Goal: Check status: Check status

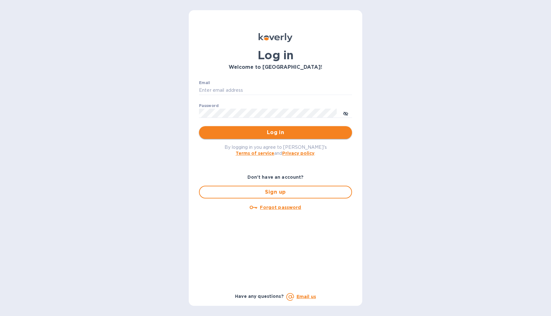
type input "[EMAIL_ADDRESS][DOMAIN_NAME]"
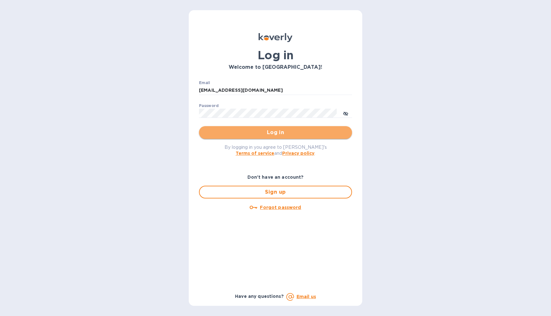
click at [250, 138] on button "Log in" at bounding box center [275, 132] width 153 height 13
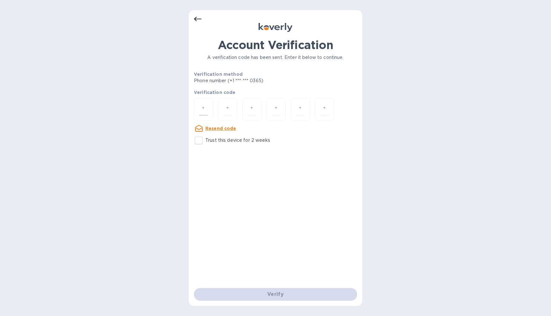
click at [205, 109] on input "number" at bounding box center [203, 110] width 8 height 12
type input "5"
type input "0"
type input "7"
type input "2"
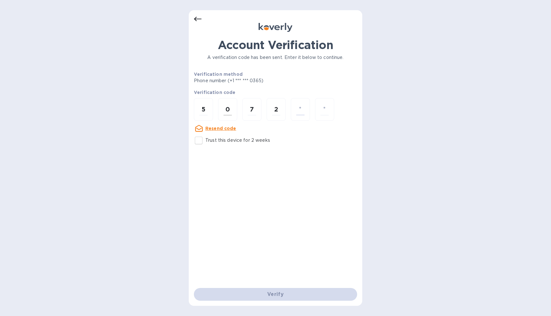
type input "0"
type input "2"
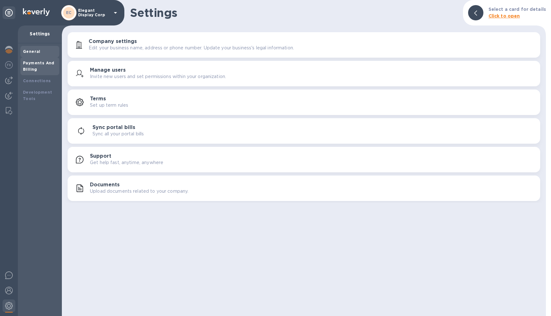
click at [39, 62] on b "Payments And Billing" at bounding box center [39, 66] width 32 height 11
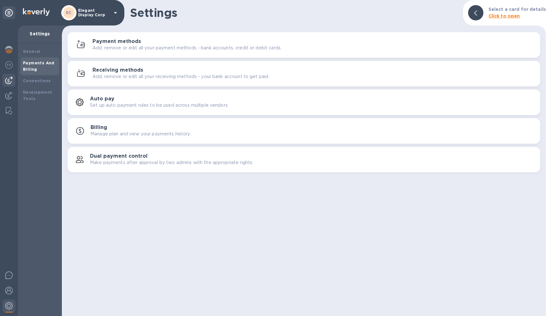
click at [9, 81] on img at bounding box center [9, 81] width 8 height 8
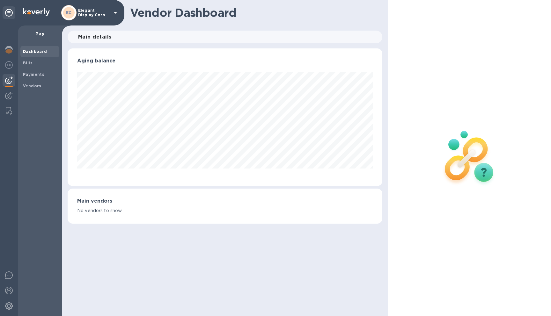
scroll to position [138, 315]
click at [11, 94] on img at bounding box center [9, 96] width 8 height 8
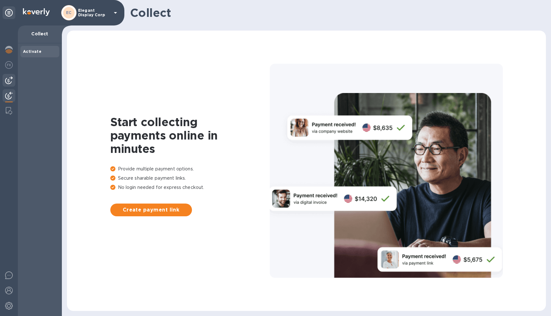
click at [11, 77] on img at bounding box center [9, 81] width 8 height 8
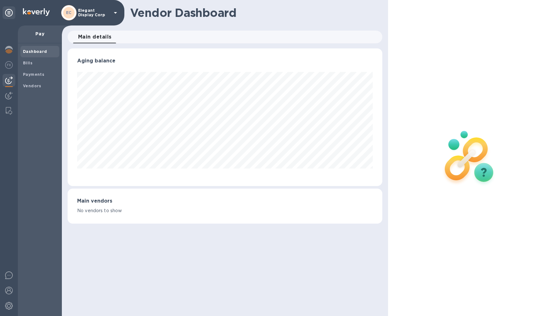
scroll to position [138, 315]
click at [31, 64] on b "Bills" at bounding box center [28, 63] width 10 height 5
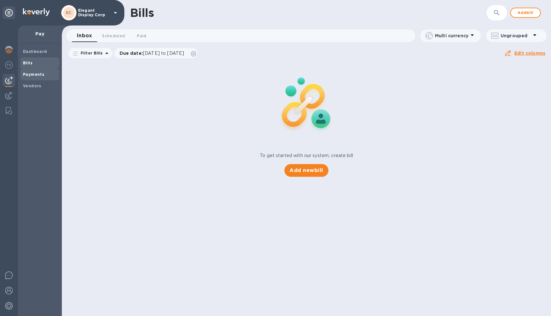
click at [28, 79] on div "Payments" at bounding box center [39, 74] width 39 height 11
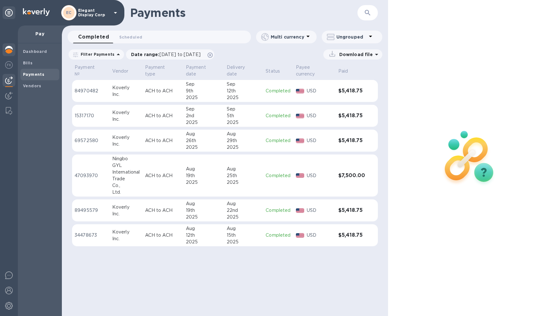
click at [11, 53] on img at bounding box center [9, 50] width 8 height 8
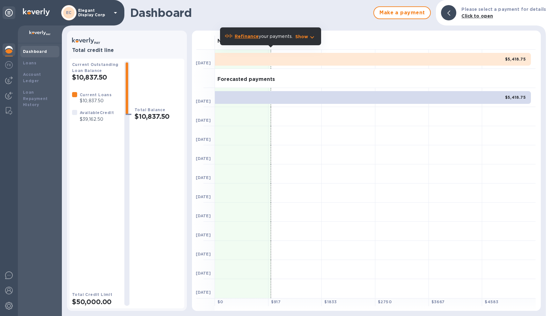
click at [242, 61] on div "$5,418.75" at bounding box center [373, 59] width 316 height 13
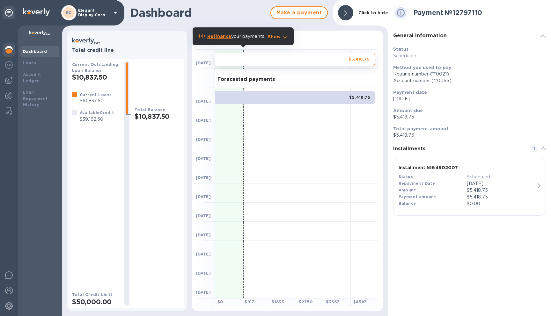
click at [245, 95] on div "$5,418.75" at bounding box center [295, 97] width 160 height 13
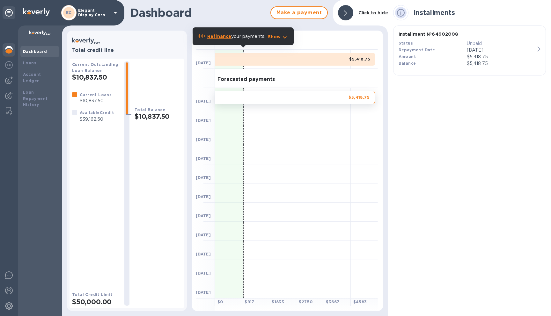
click at [373, 13] on b "Click to hide" at bounding box center [374, 12] width 30 height 5
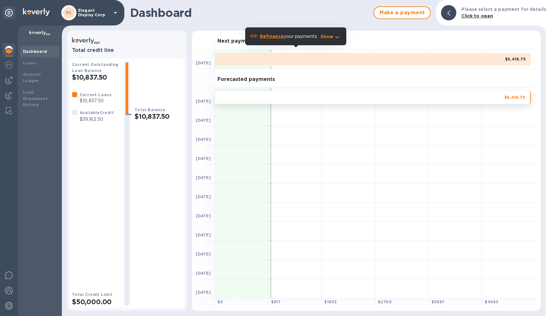
click at [256, 61] on div "$5,418.75" at bounding box center [373, 59] width 316 height 13
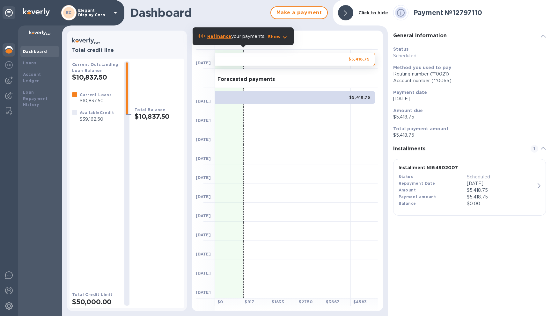
click at [256, 61] on div "$5,418.75" at bounding box center [295, 59] width 160 height 13
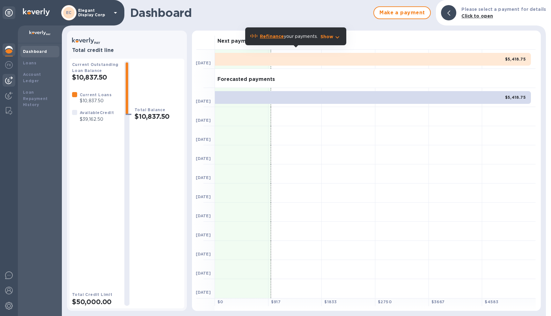
click at [10, 82] on img at bounding box center [9, 81] width 8 height 8
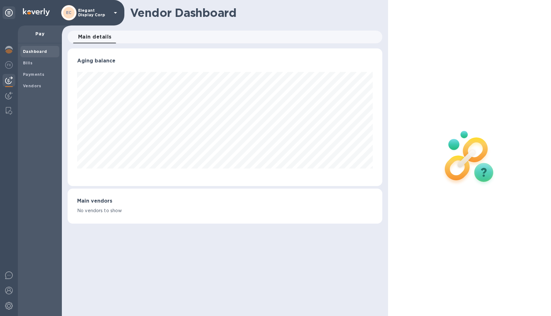
scroll to position [138, 315]
click at [8, 92] on img at bounding box center [9, 96] width 8 height 8
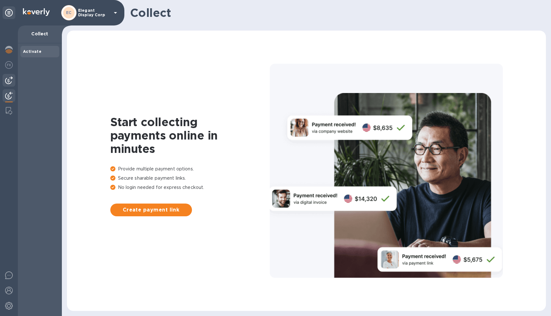
click at [11, 79] on img at bounding box center [9, 81] width 8 height 8
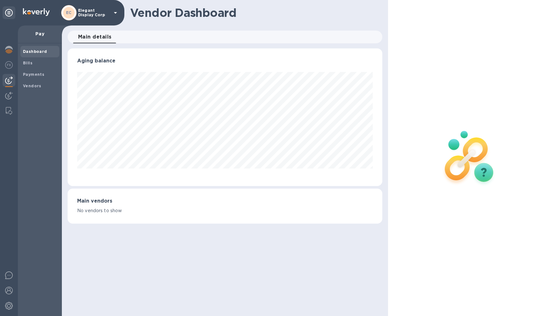
scroll to position [138, 315]
click at [11, 50] on img at bounding box center [9, 50] width 8 height 8
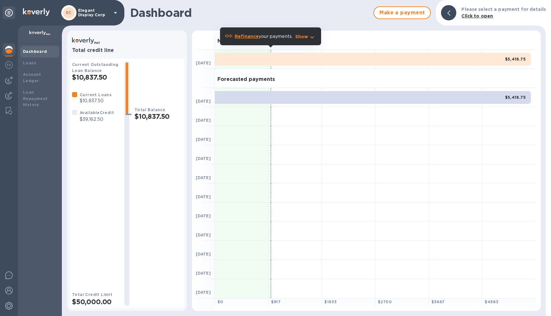
click at [293, 97] on div "$5,418.75" at bounding box center [373, 97] width 316 height 13
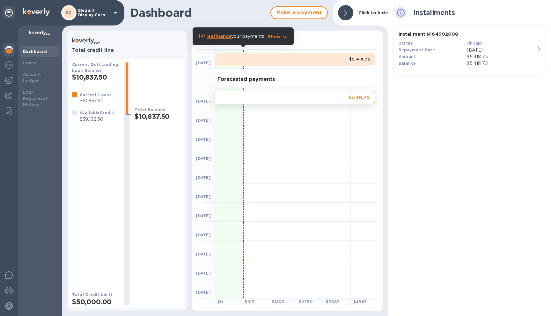
click at [373, 10] on p "Click to hide" at bounding box center [374, 13] width 30 height 7
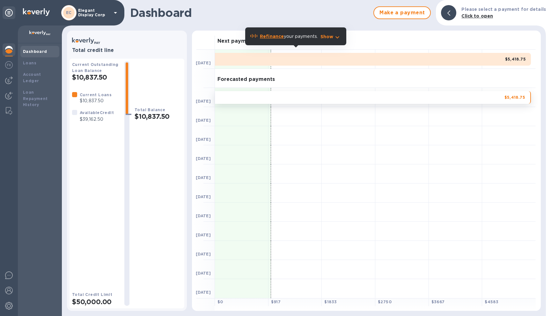
click at [406, 59] on div "$5,418.75" at bounding box center [373, 59] width 316 height 13
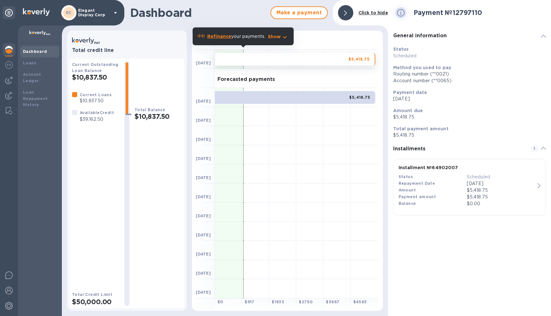
click at [374, 13] on b "Click to hide" at bounding box center [374, 12] width 30 height 5
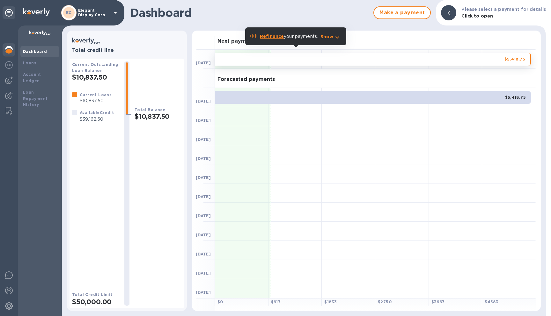
click at [318, 133] on div at bounding box center [296, 135] width 54 height 19
click at [248, 112] on div at bounding box center [243, 116] width 56 height 19
click at [244, 80] on h3 "Forecasted payments" at bounding box center [246, 80] width 57 height 6
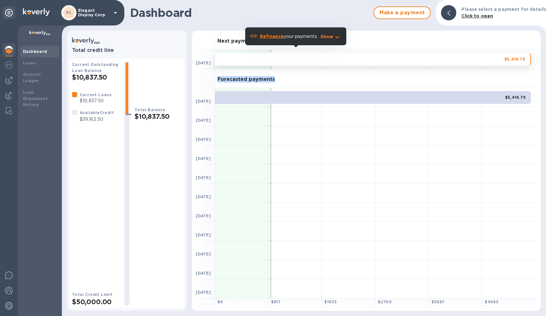
click at [295, 82] on div "Forecasted payments" at bounding box center [375, 78] width 321 height 19
click at [475, 16] on b "Click to open" at bounding box center [478, 15] width 32 height 5
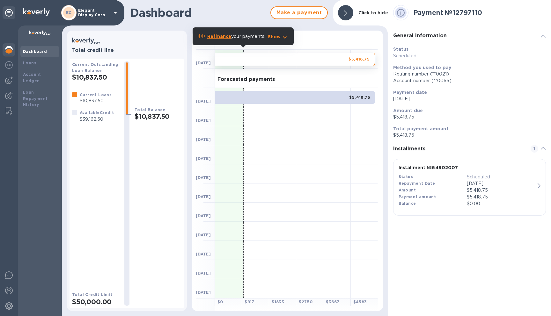
click at [543, 148] on icon at bounding box center [543, 148] width 5 height 3
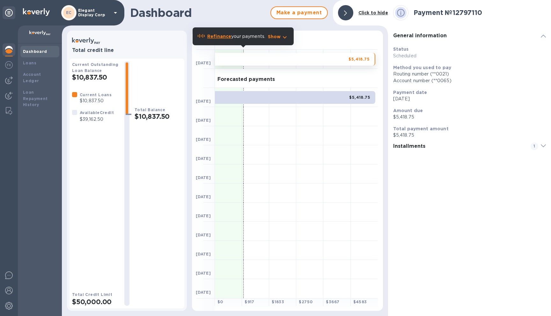
click at [543, 148] on span at bounding box center [543, 147] width 5 height 8
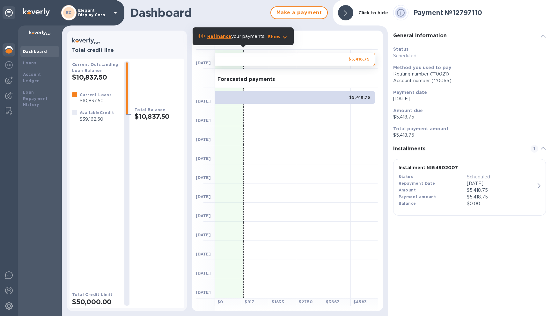
click at [385, 13] on b "Click to hide" at bounding box center [374, 12] width 30 height 5
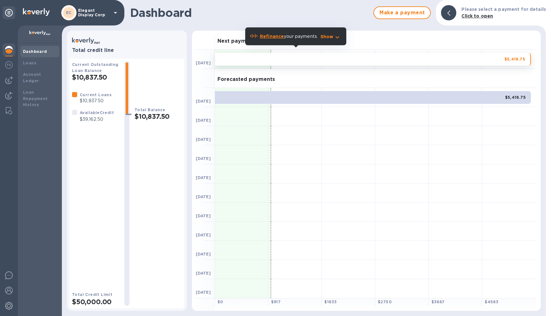
click at [491, 15] on b "Click to open" at bounding box center [478, 15] width 32 height 5
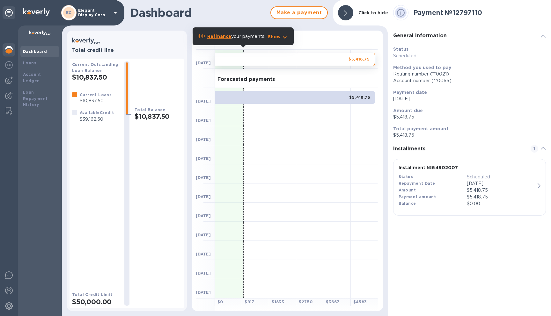
click at [383, 13] on b "Click to hide" at bounding box center [374, 12] width 30 height 5
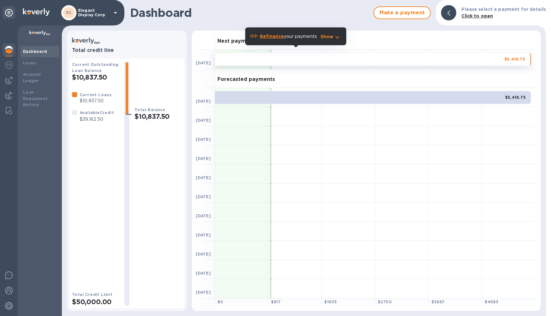
click at [482, 16] on b "Click to open" at bounding box center [478, 15] width 32 height 5
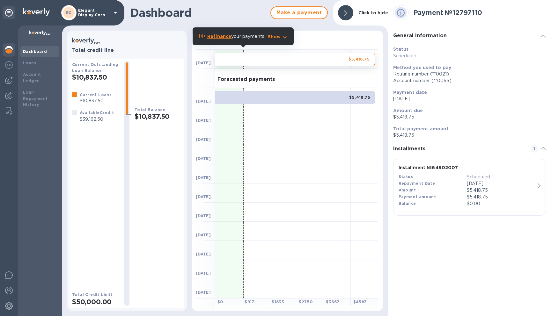
click at [384, 11] on b "Click to hide" at bounding box center [374, 12] width 30 height 5
